Goal: Transaction & Acquisition: Obtain resource

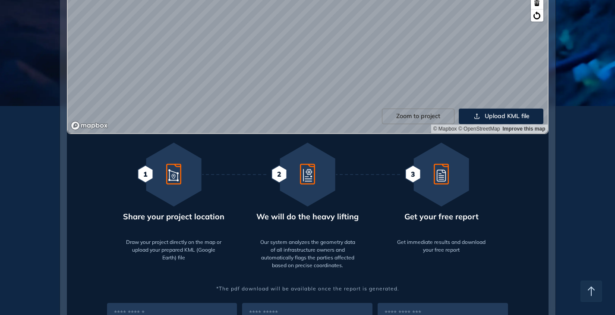
scroll to position [129, 0]
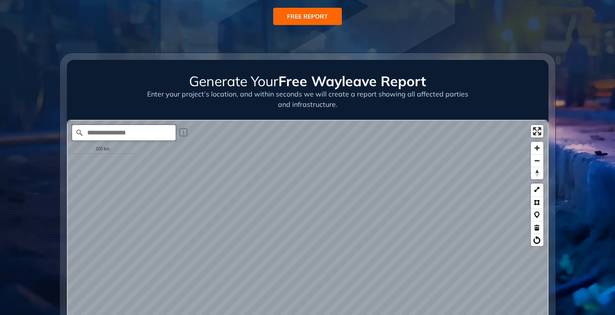
click at [102, 129] on input "Search place..." at bounding box center [124, 133] width 104 height 16
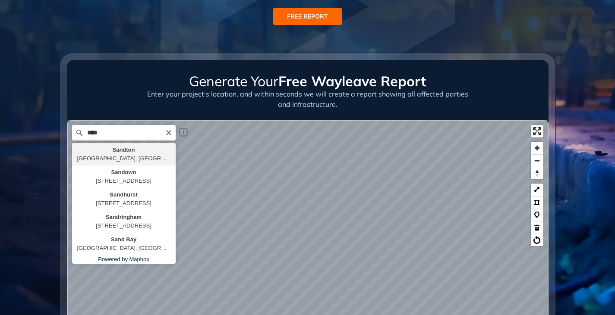
type input "**********"
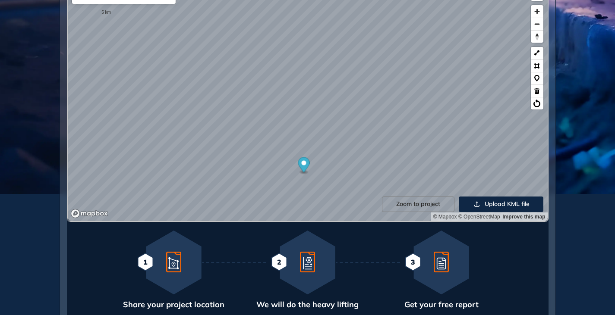
scroll to position [259, 0]
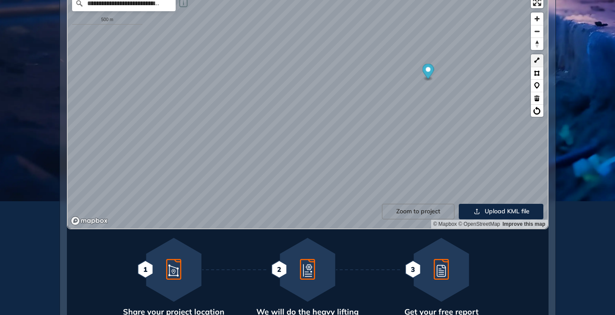
click at [537, 60] on button at bounding box center [537, 60] width 13 height 13
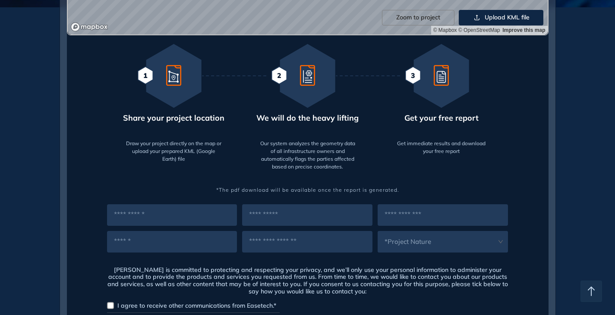
scroll to position [518, 0]
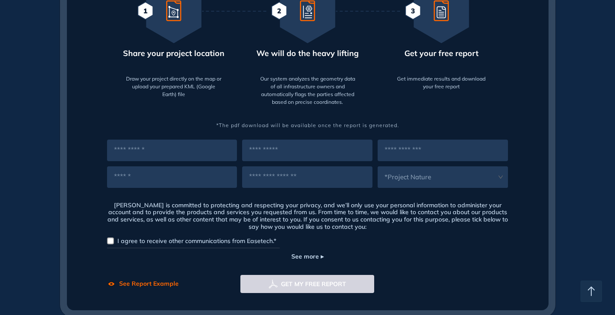
click at [146, 156] on input "text" at bounding box center [172, 151] width 130 height 22
type input "******"
type input "*****"
type input "**********"
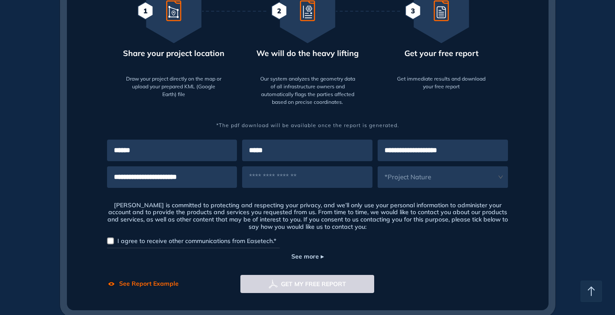
type input "**********"
click at [424, 181] on span at bounding box center [436, 178] width 119 height 22
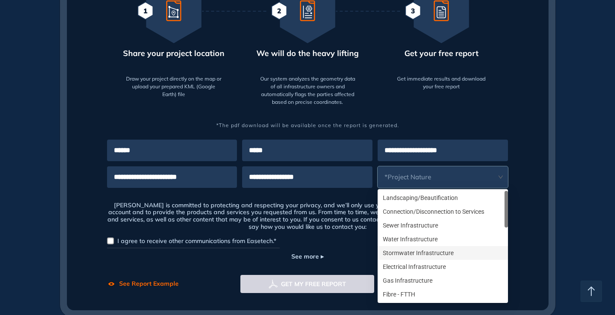
click at [398, 251] on div "Stormwater Infrastructure" at bounding box center [443, 252] width 120 height 9
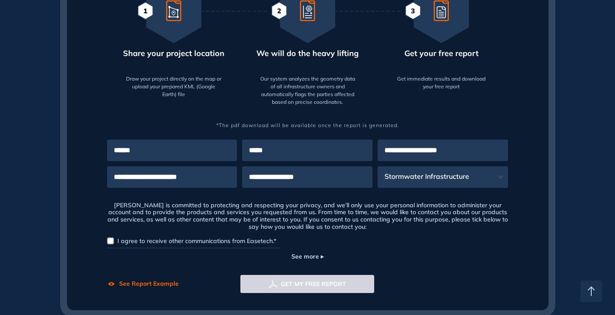
drag, startPoint x: 162, startPoint y: 176, endPoint x: 110, endPoint y: 179, distance: 52.7
click at [110, 179] on input "**********" at bounding box center [172, 178] width 130 height 22
drag, startPoint x: 211, startPoint y: 176, endPoint x: 94, endPoint y: 179, distance: 116.5
click at [94, 179] on div "**********" at bounding box center [307, 211] width 481 height 164
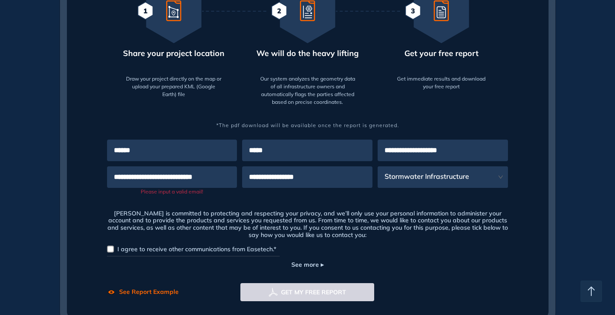
scroll to position [0, 0]
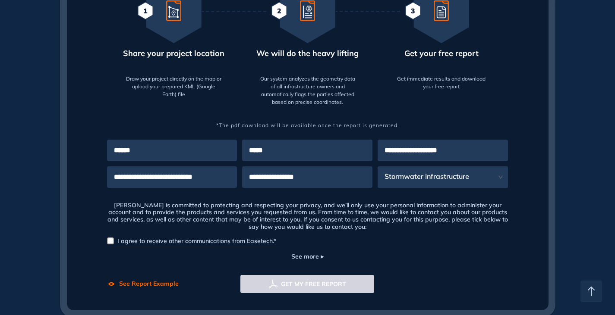
type input "**********"
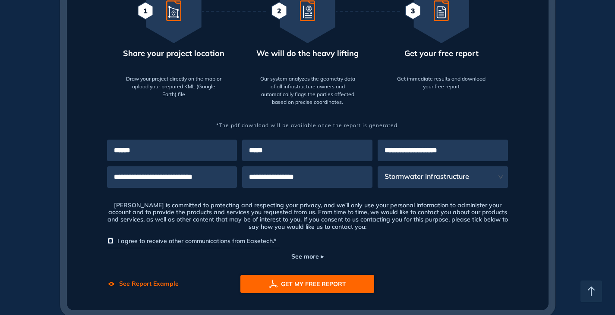
click at [290, 289] on button "GET MY FREE REPORT" at bounding box center [307, 284] width 134 height 18
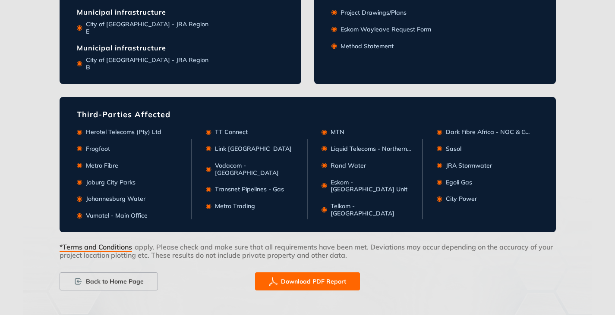
scroll to position [395, 0]
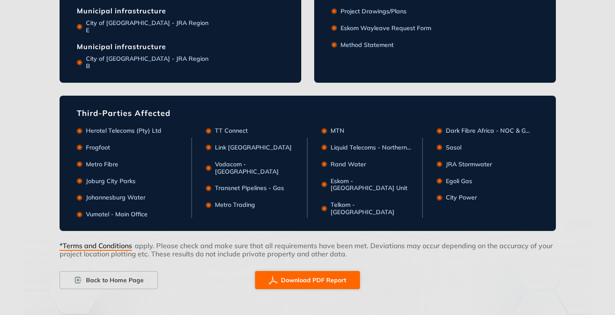
click at [285, 281] on span "Download PDF Report" at bounding box center [313, 280] width 65 height 9
click at [108, 277] on span "Back to Home Page" at bounding box center [115, 280] width 58 height 9
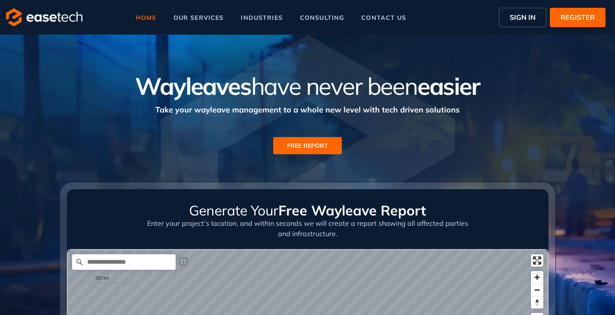
click at [533, 15] on span "SIGN IN" at bounding box center [522, 17] width 26 height 10
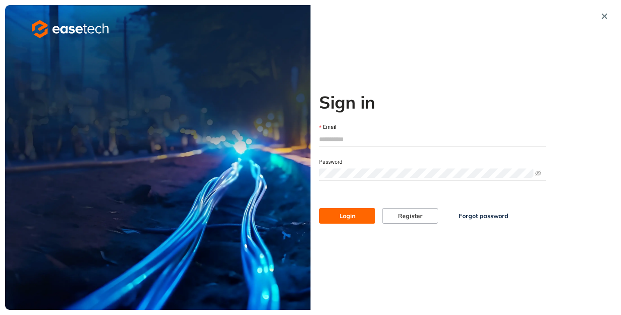
click at [329, 139] on input "Email" at bounding box center [432, 139] width 227 height 13
type input "**********"
click at [339, 211] on span "Login" at bounding box center [347, 215] width 16 height 9
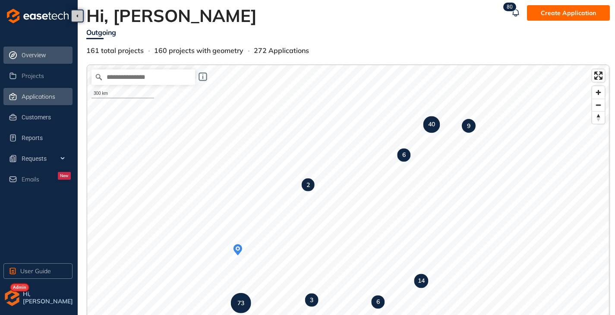
click at [50, 99] on span "Applications" at bounding box center [39, 96] width 34 height 7
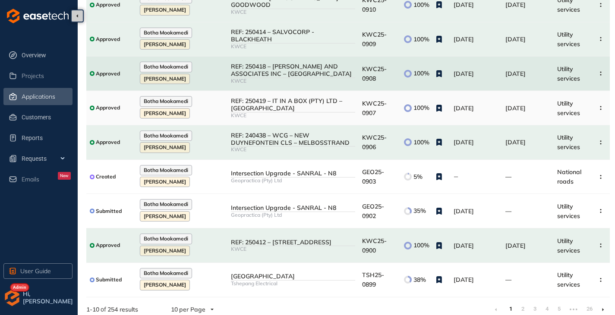
scroll to position [138, 0]
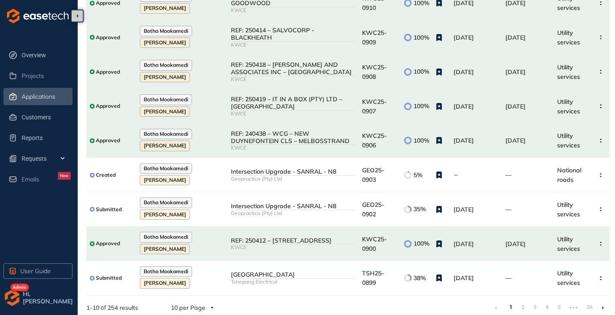
click at [603, 303] on li at bounding box center [603, 308] width 14 height 14
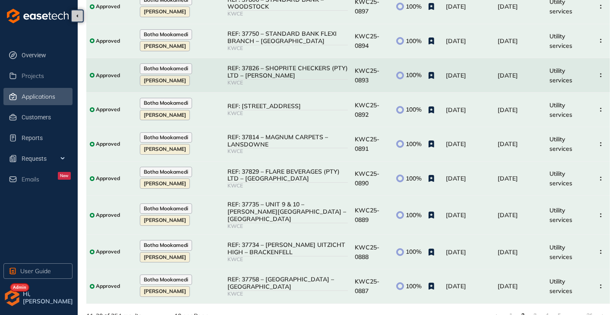
scroll to position [142, 0]
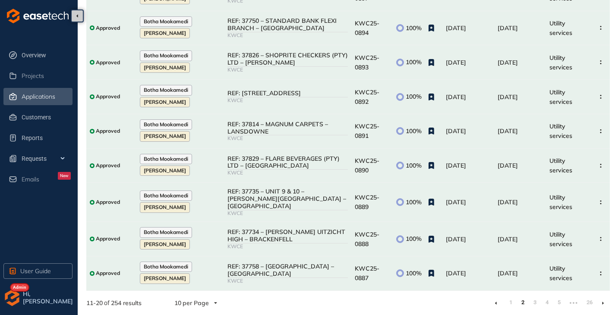
click at [604, 305] on li at bounding box center [603, 303] width 14 height 14
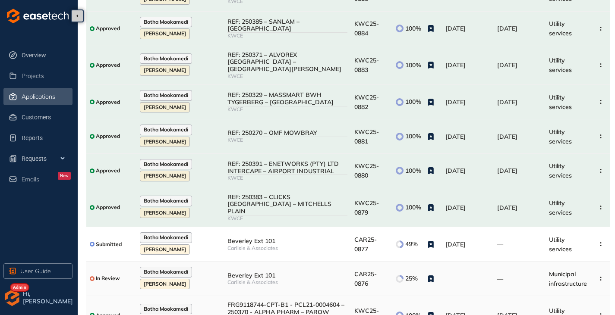
scroll to position [142, 0]
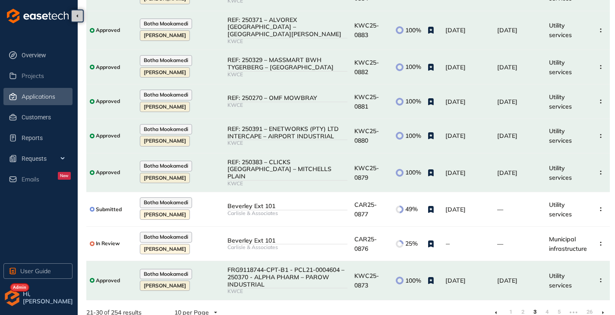
click at [604, 306] on li at bounding box center [603, 313] width 14 height 14
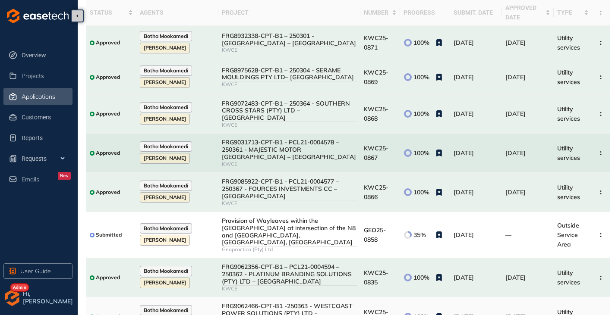
scroll to position [161, 0]
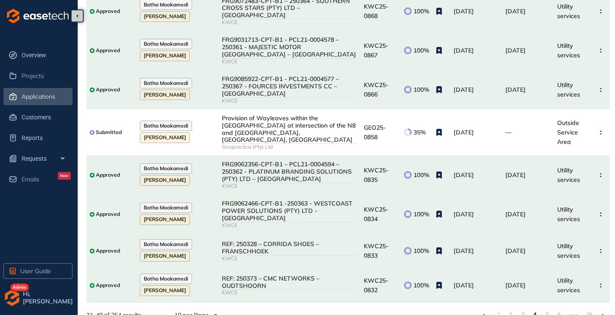
click at [603, 314] on icon at bounding box center [603, 316] width 2 height 4
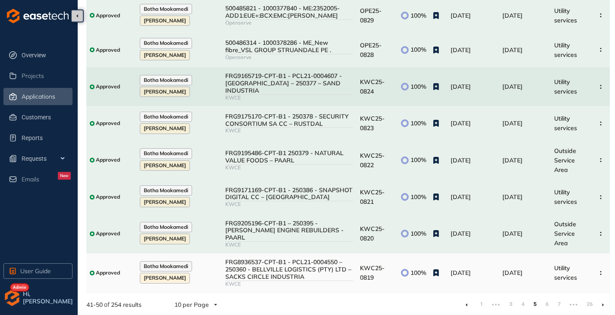
scroll to position [157, 0]
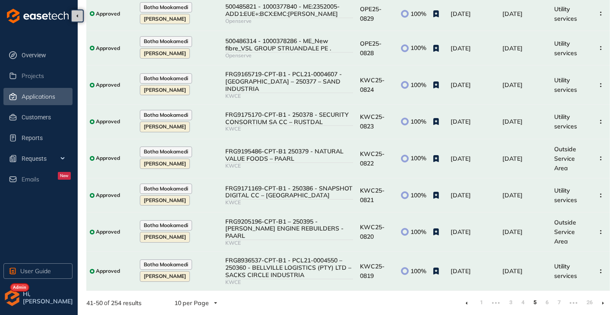
click at [601, 303] on li at bounding box center [603, 303] width 14 height 14
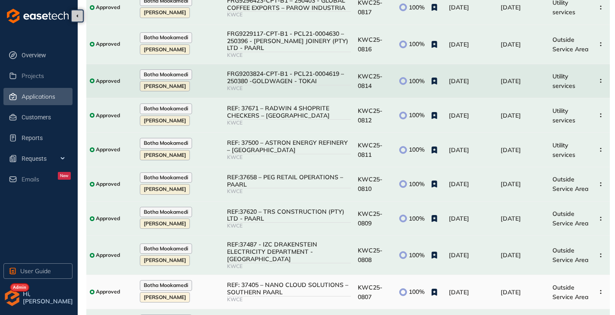
scroll to position [142, 0]
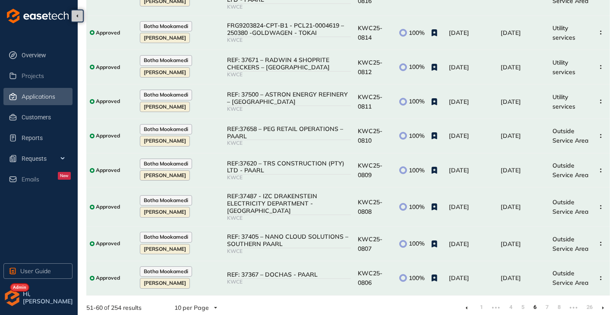
click at [600, 302] on li at bounding box center [603, 308] width 14 height 14
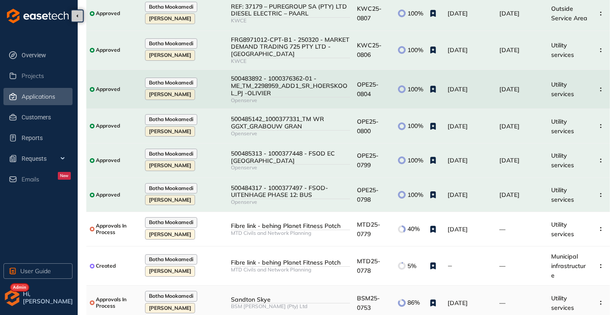
scroll to position [147, 0]
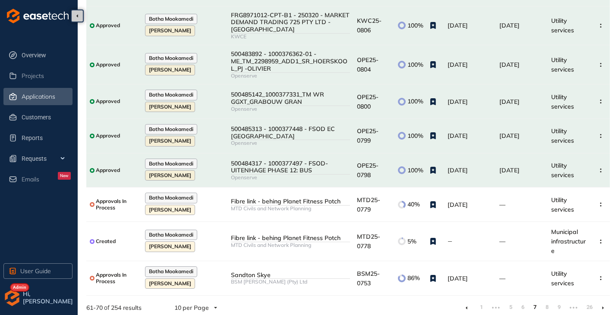
click at [600, 303] on li at bounding box center [603, 308] width 14 height 14
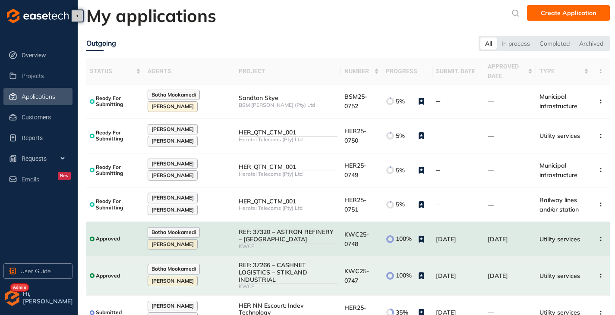
scroll to position [138, 0]
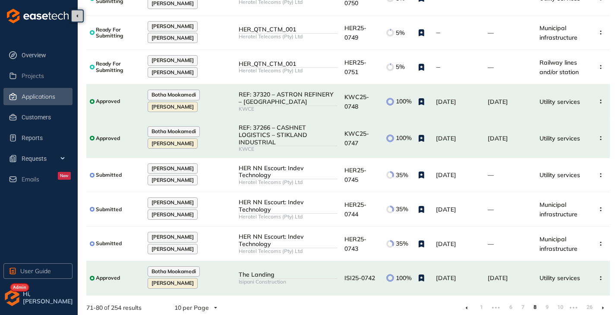
click at [605, 304] on li at bounding box center [603, 308] width 14 height 14
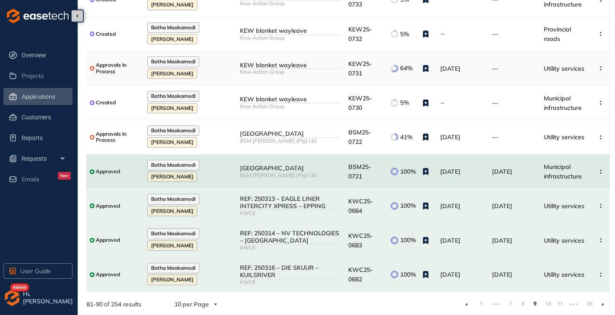
scroll to position [138, 0]
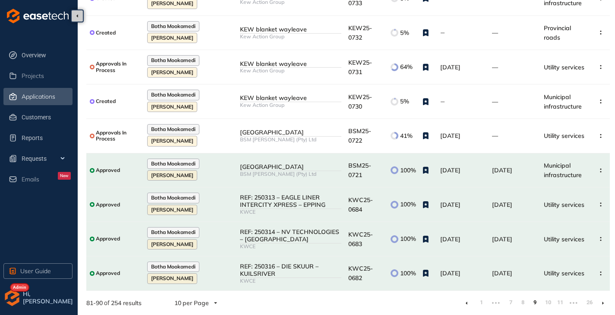
click at [600, 305] on li at bounding box center [603, 303] width 14 height 14
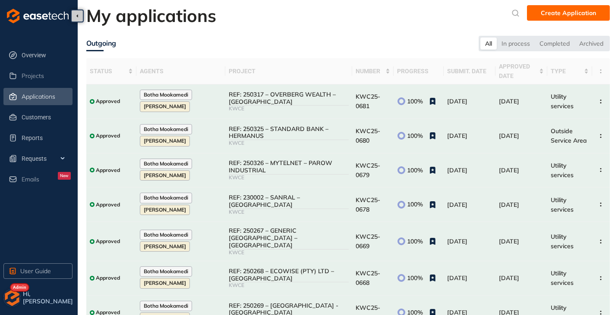
click at [15, 300] on img "button" at bounding box center [11, 297] width 17 height 17
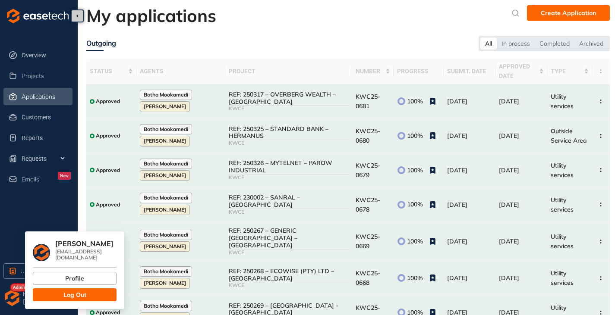
click at [53, 296] on div "[PERSON_NAME] [EMAIL_ADDRESS][DOMAIN_NAME] Profile Log Out" at bounding box center [74, 271] width 99 height 78
click at [56, 293] on button "Log Out" at bounding box center [75, 295] width 84 height 13
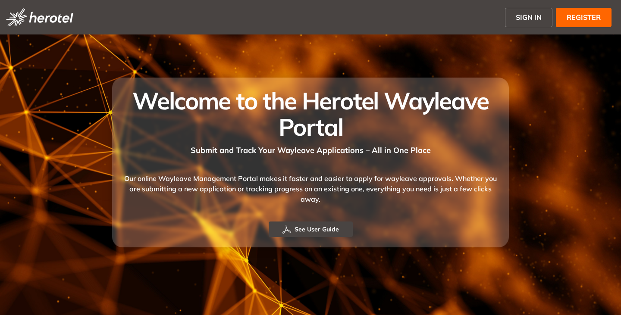
click at [520, 18] on span "SIGN IN" at bounding box center [529, 17] width 26 height 10
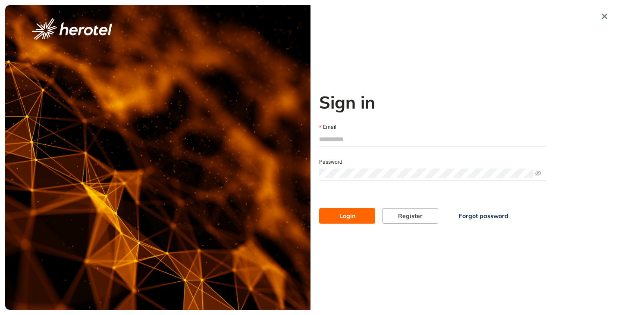
click at [361, 143] on input "Email" at bounding box center [432, 139] width 227 height 13
type input "**********"
click at [319, 208] on button "Login" at bounding box center [347, 216] width 56 height 16
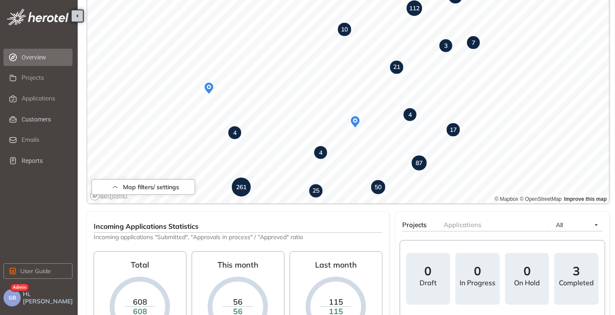
scroll to position [66, 0]
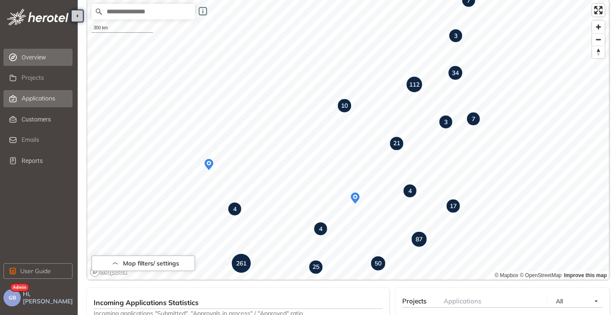
click at [40, 97] on span "Applications" at bounding box center [39, 98] width 34 height 7
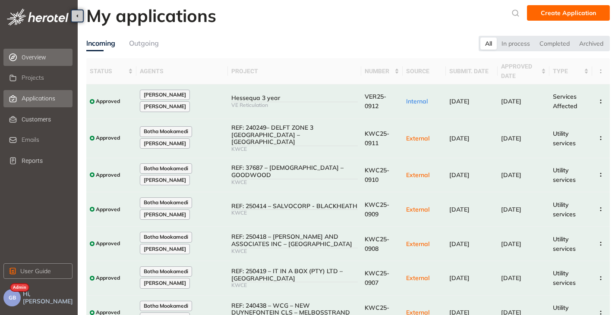
click at [30, 63] on span "Overview" at bounding box center [46, 57] width 49 height 17
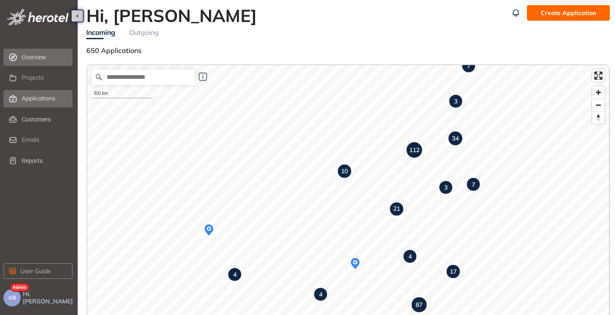
click at [36, 94] on div "Applications" at bounding box center [46, 98] width 49 height 15
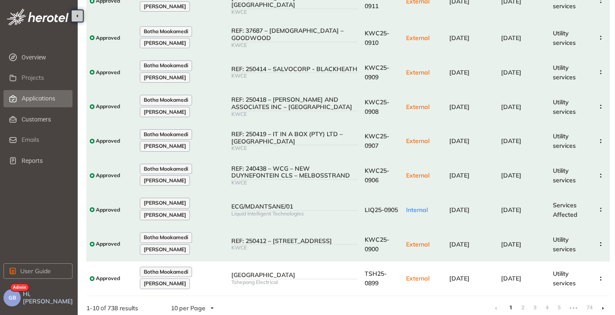
scroll to position [138, 0]
click at [603, 306] on icon at bounding box center [603, 308] width 2 height 4
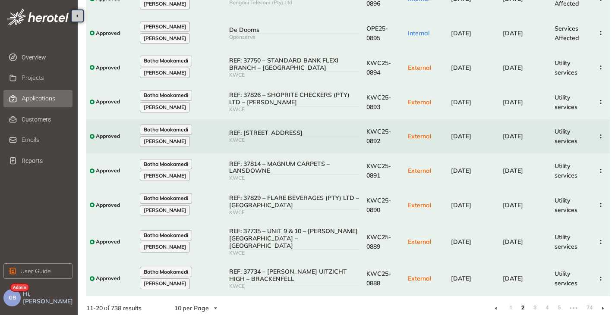
scroll to position [138, 0]
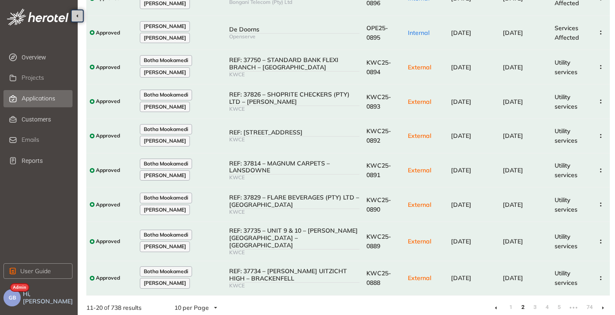
click at [606, 302] on li at bounding box center [603, 308] width 14 height 14
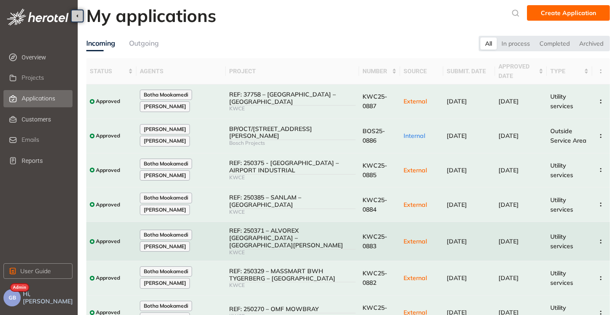
scroll to position [138, 0]
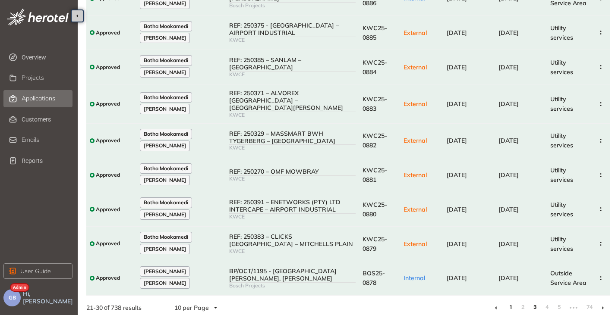
click at [509, 302] on link "1" at bounding box center [510, 307] width 9 height 13
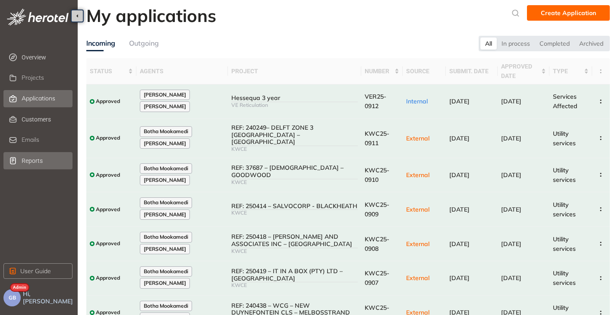
click at [30, 163] on span "Reports" at bounding box center [46, 160] width 49 height 17
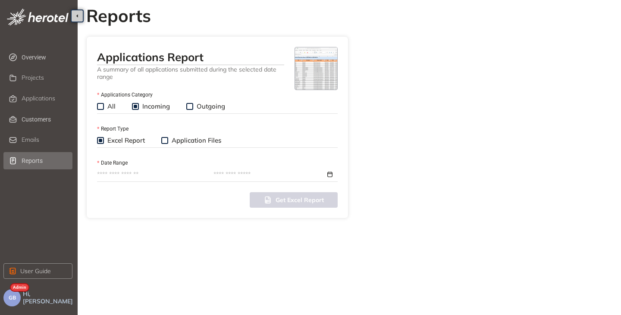
click at [102, 173] on input "Date Range" at bounding box center [151, 174] width 108 height 9
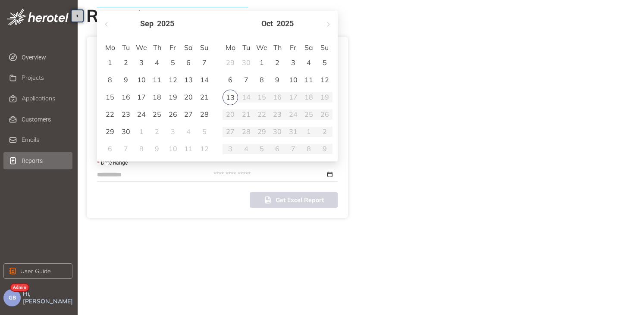
type input "**********"
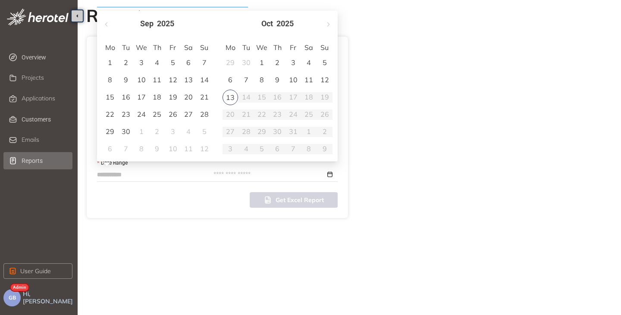
click at [281, 79] on div "9" at bounding box center [277, 80] width 10 height 10
type input "**********"
click at [172, 81] on div "10" at bounding box center [173, 80] width 10 height 10
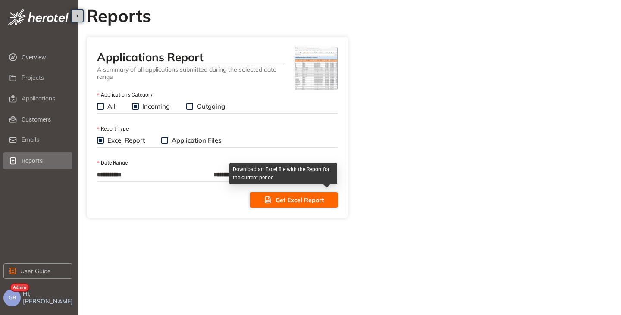
click at [299, 195] on span "Get Excel Report" at bounding box center [300, 199] width 48 height 9
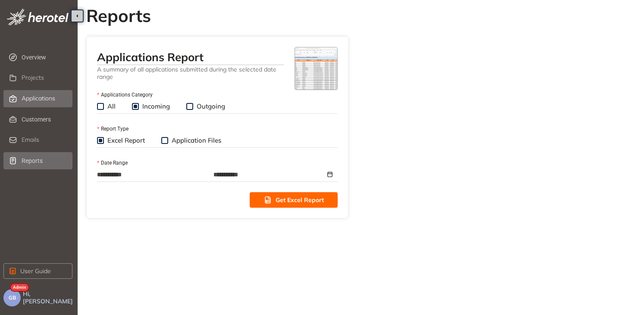
click at [36, 101] on span "Applications" at bounding box center [39, 98] width 34 height 7
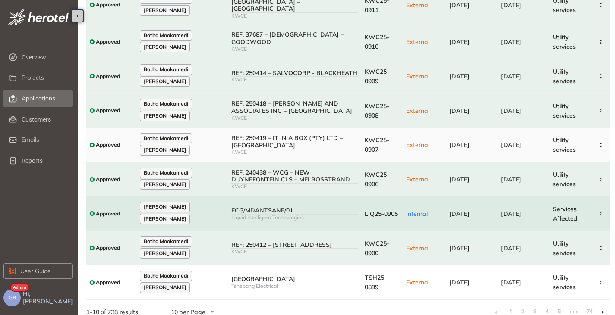
scroll to position [138, 0]
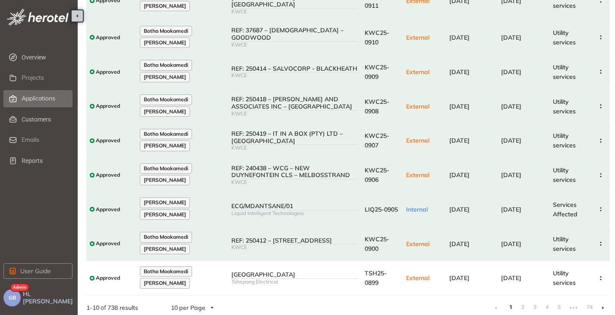
click at [603, 302] on li at bounding box center [603, 308] width 14 height 14
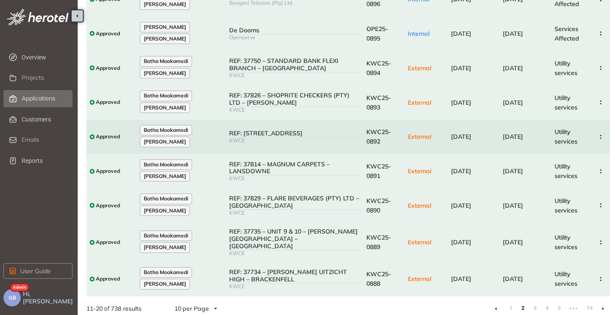
scroll to position [138, 0]
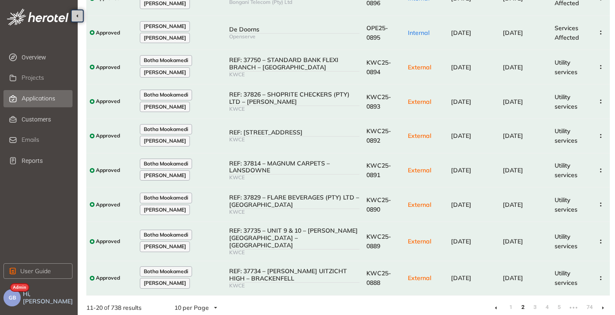
click at [604, 302] on li at bounding box center [603, 308] width 14 height 14
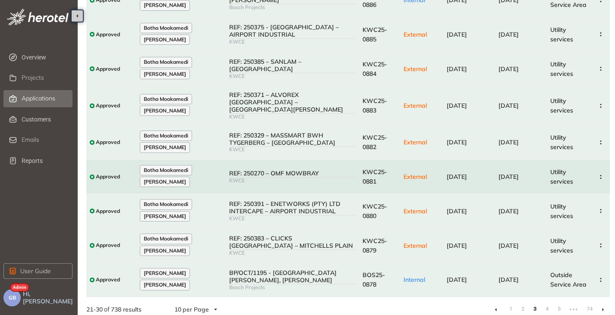
scroll to position [138, 0]
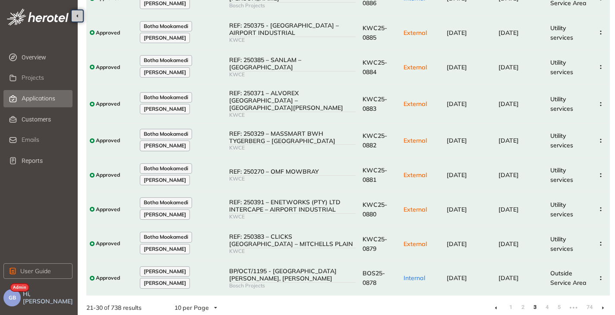
click at [496, 307] on icon at bounding box center [496, 308] width 2 height 3
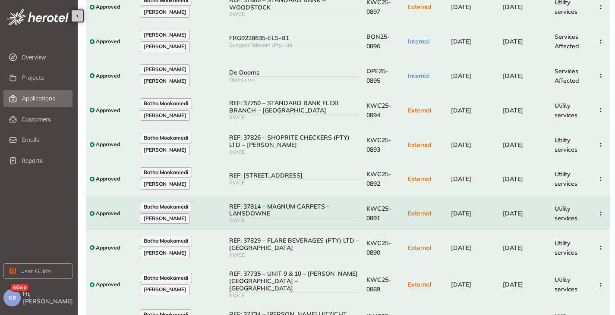
scroll to position [138, 0]
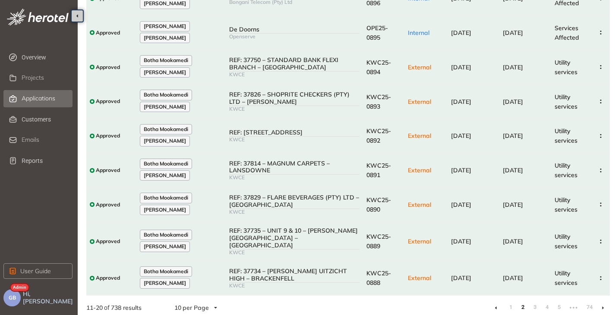
click at [494, 301] on li at bounding box center [496, 308] width 14 height 14
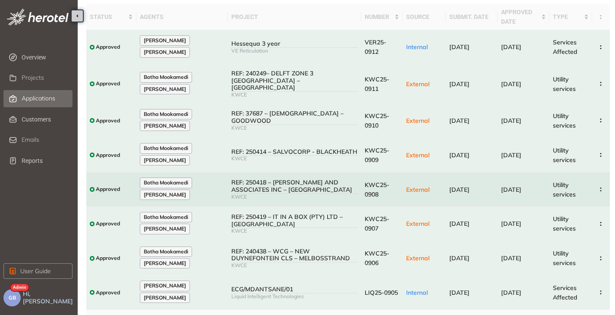
scroll to position [138, 0]
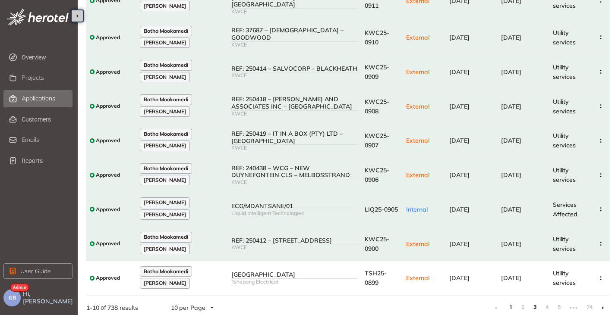
click at [533, 307] on link "3" at bounding box center [534, 307] width 9 height 13
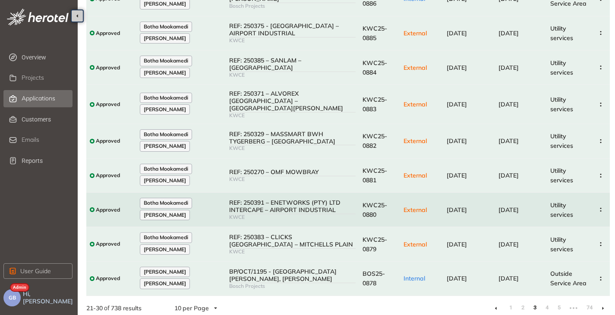
scroll to position [138, 0]
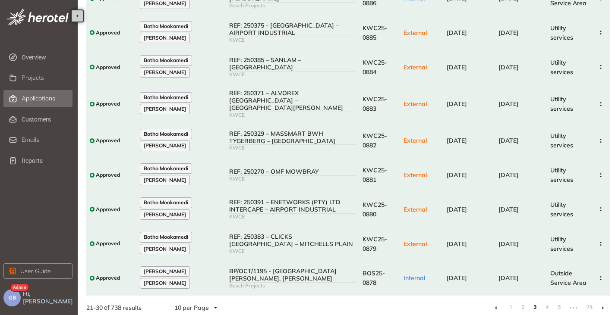
click at [495, 306] on icon at bounding box center [496, 308] width 2 height 4
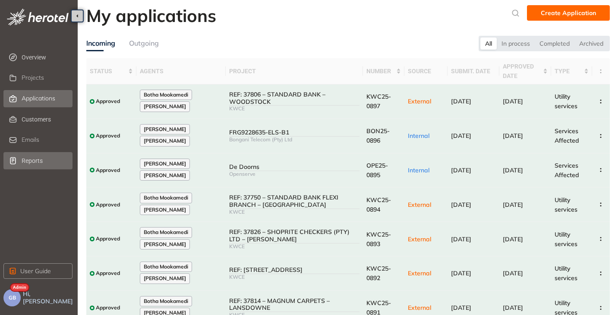
click at [29, 159] on span "Reports" at bounding box center [46, 160] width 49 height 17
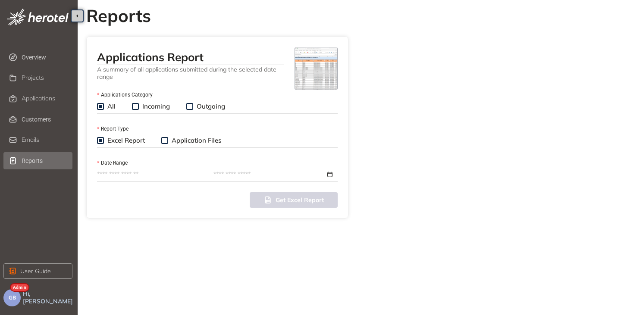
click at [101, 172] on input "Date Range" at bounding box center [151, 174] width 108 height 9
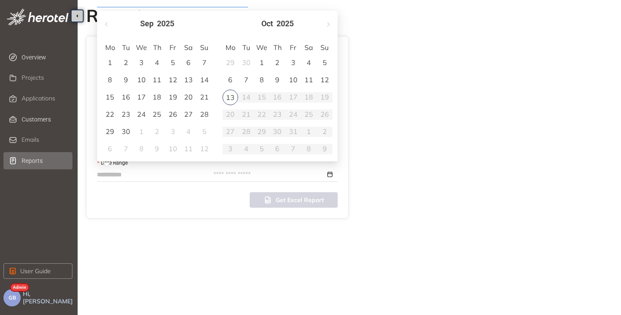
type input "**********"
click at [277, 81] on div "9" at bounding box center [277, 80] width 10 height 10
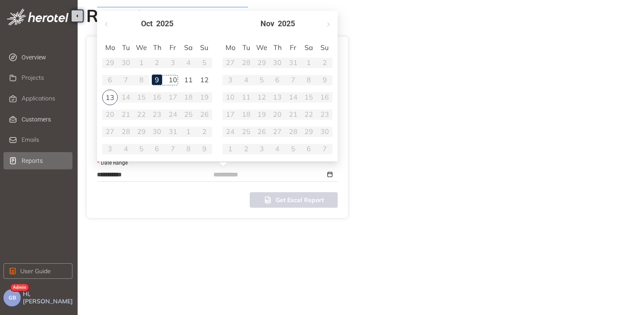
click at [178, 81] on div "10" at bounding box center [173, 80] width 10 height 10
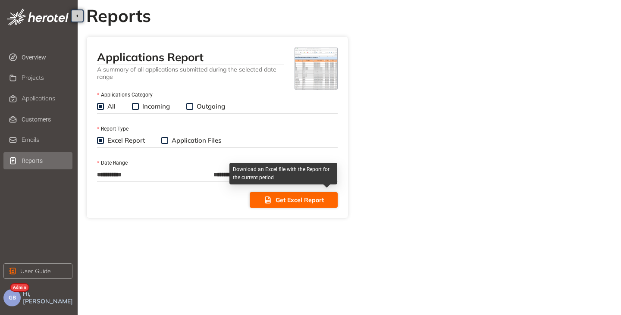
click at [277, 201] on span "Get Excel Report" at bounding box center [300, 199] width 48 height 9
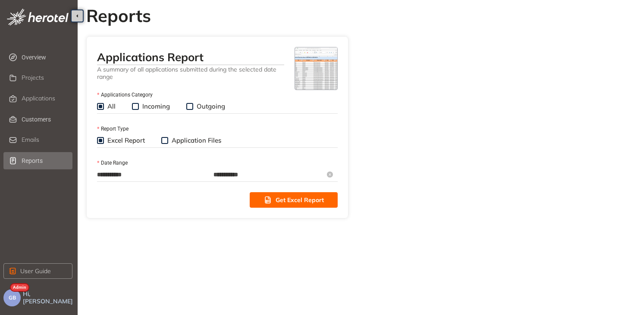
click at [240, 179] on input "**********" at bounding box center [270, 174] width 112 height 9
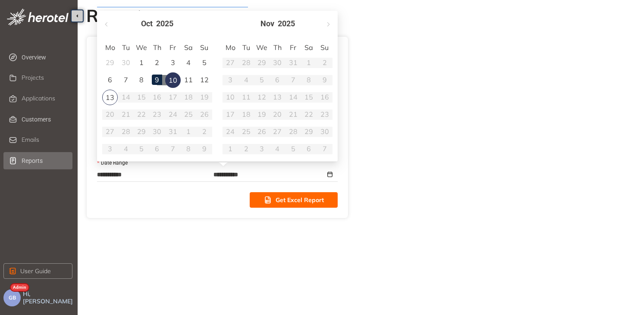
type input "**********"
click at [107, 96] on div "13" at bounding box center [110, 98] width 16 height 16
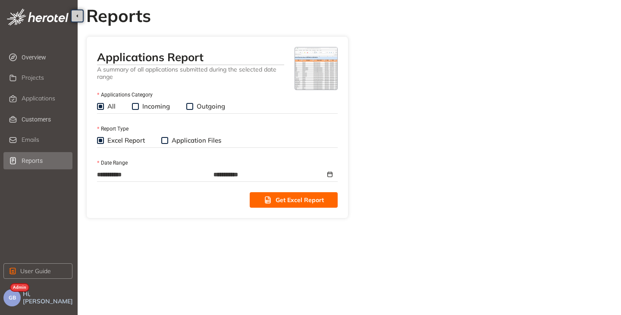
click at [209, 209] on div "**********" at bounding box center [217, 127] width 262 height 182
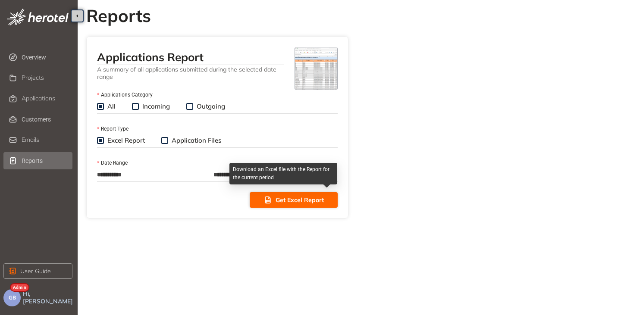
click at [283, 201] on span "Get Excel Report" at bounding box center [300, 199] width 48 height 9
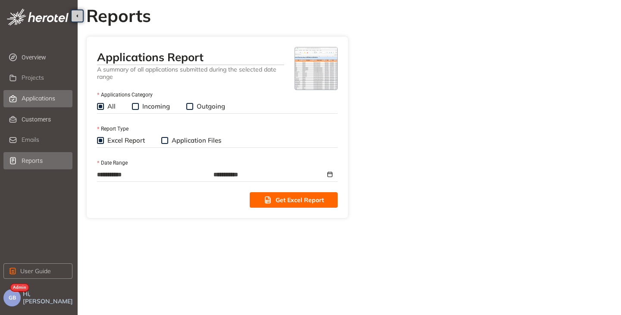
click at [36, 98] on span "Applications" at bounding box center [39, 98] width 34 height 7
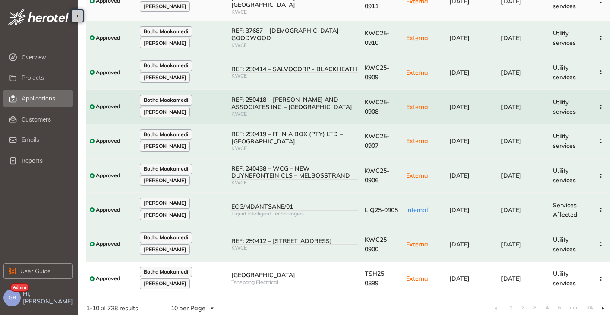
scroll to position [138, 0]
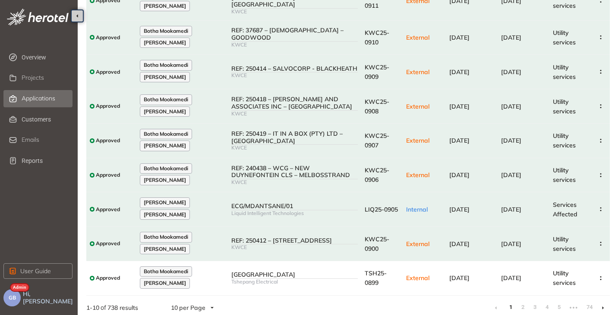
click at [603, 306] on icon at bounding box center [603, 308] width 2 height 4
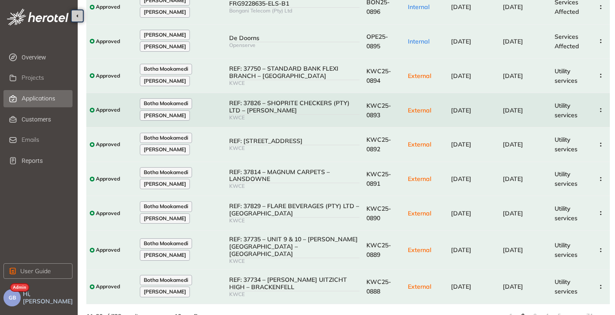
scroll to position [138, 0]
